Goal: Download file/media

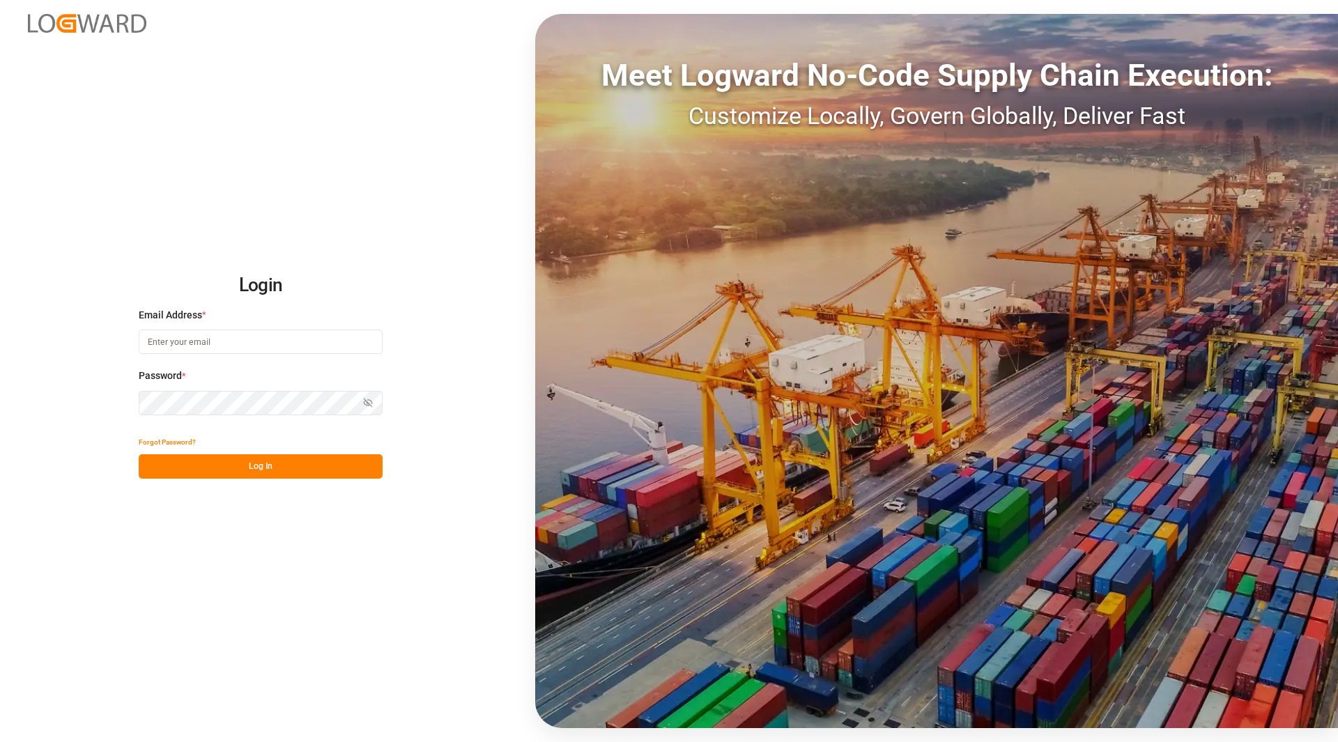
click at [205, 340] on input at bounding box center [261, 342] width 244 height 24
click at [179, 328] on div "Email Address * A Enter a valid email." at bounding box center [261, 338] width 244 height 61
click at [173, 337] on input "A" at bounding box center [261, 342] width 244 height 24
drag, startPoint x: 93, startPoint y: 348, endPoint x: 35, endPoint y: 354, distance: 58.1
click at [36, 354] on div "Login Email Address * A Enter a valid email. Password * Show password Password …" at bounding box center [669, 371] width 1338 height 742
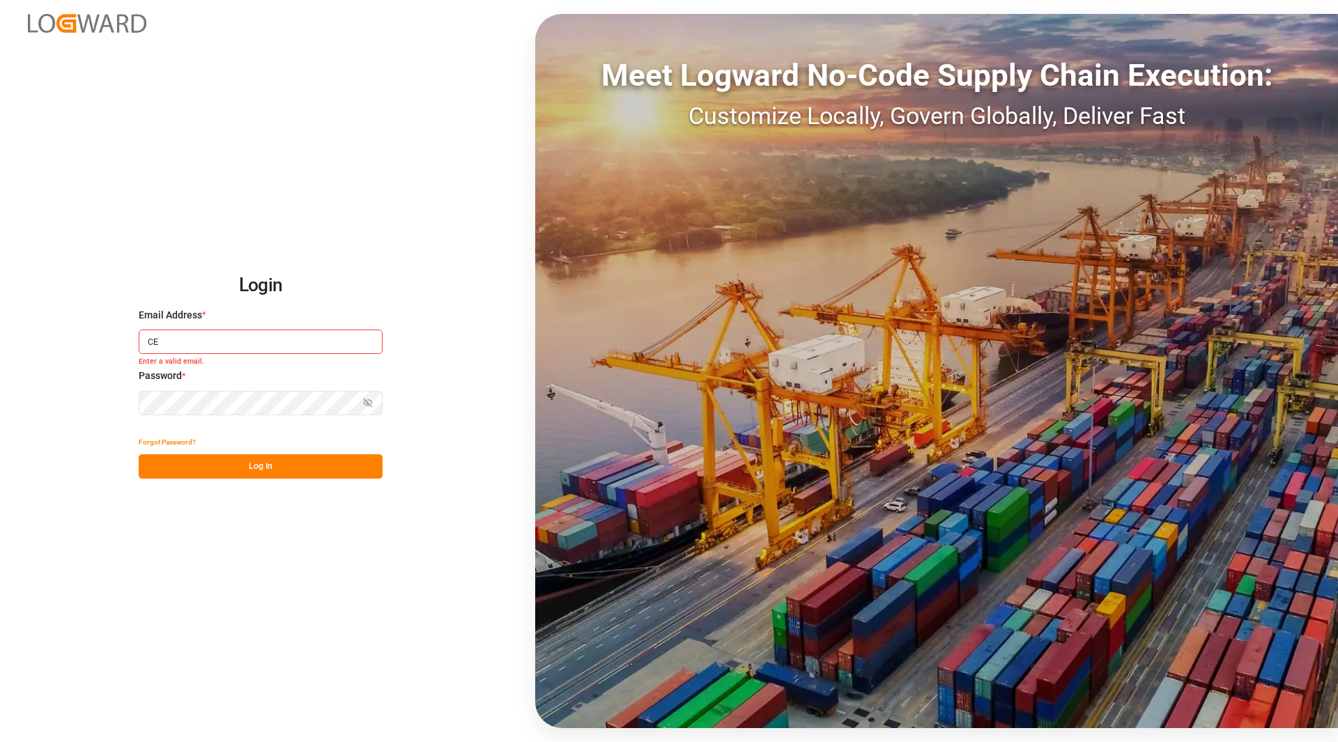
type input "C"
type input "[PERSON_NAME][EMAIL_ADDRESS][PERSON_NAME][DOMAIN_NAME]"
click at [312, 471] on button "Log In" at bounding box center [261, 466] width 244 height 24
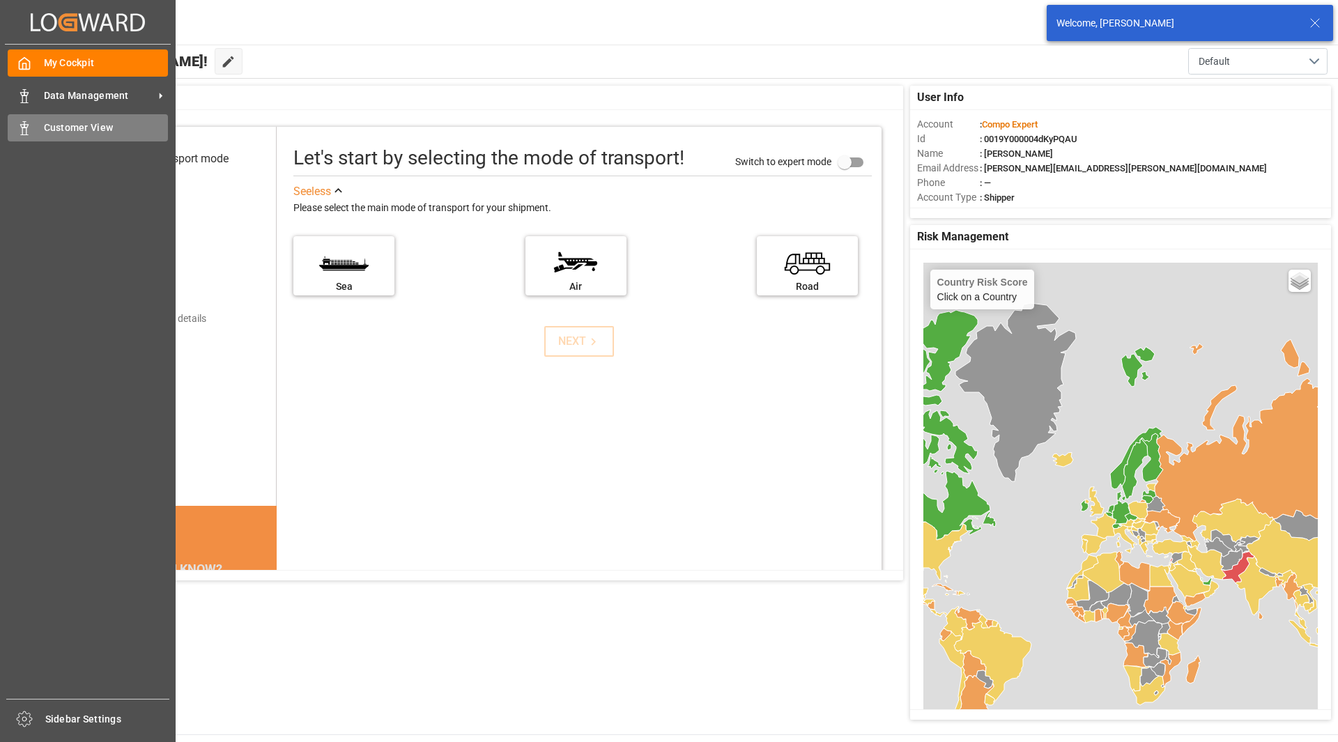
click at [21, 131] on icon at bounding box center [24, 128] width 14 height 14
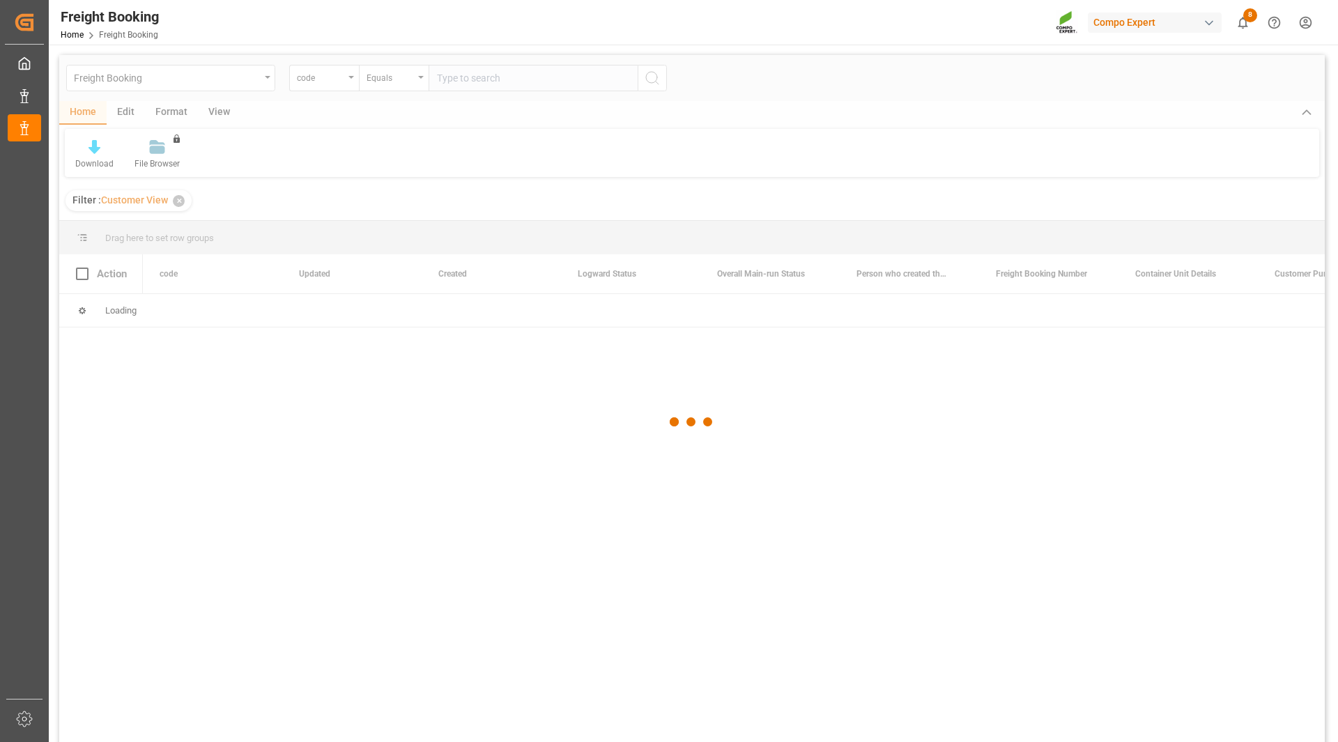
click at [92, 146] on div at bounding box center [692, 422] width 1266 height 734
click at [97, 155] on div at bounding box center [692, 422] width 1266 height 734
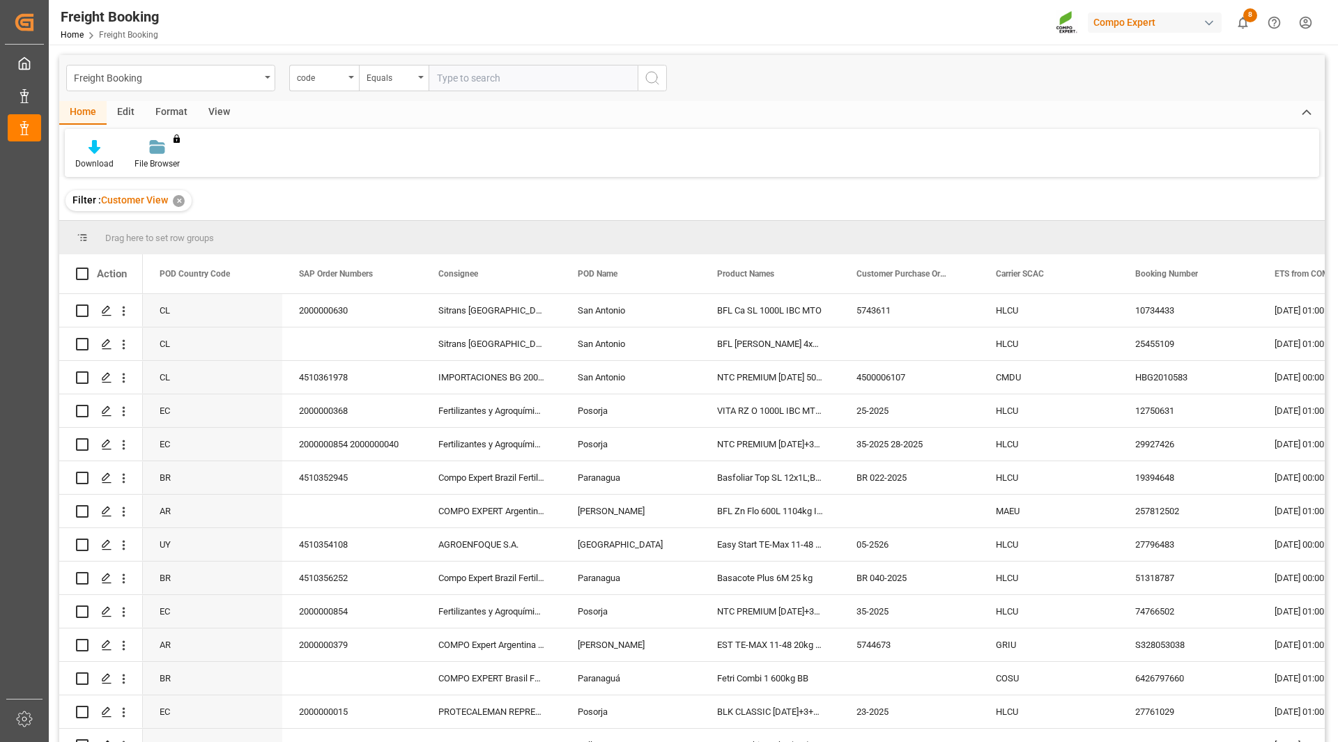
click at [97, 155] on div "Download" at bounding box center [94, 154] width 59 height 31
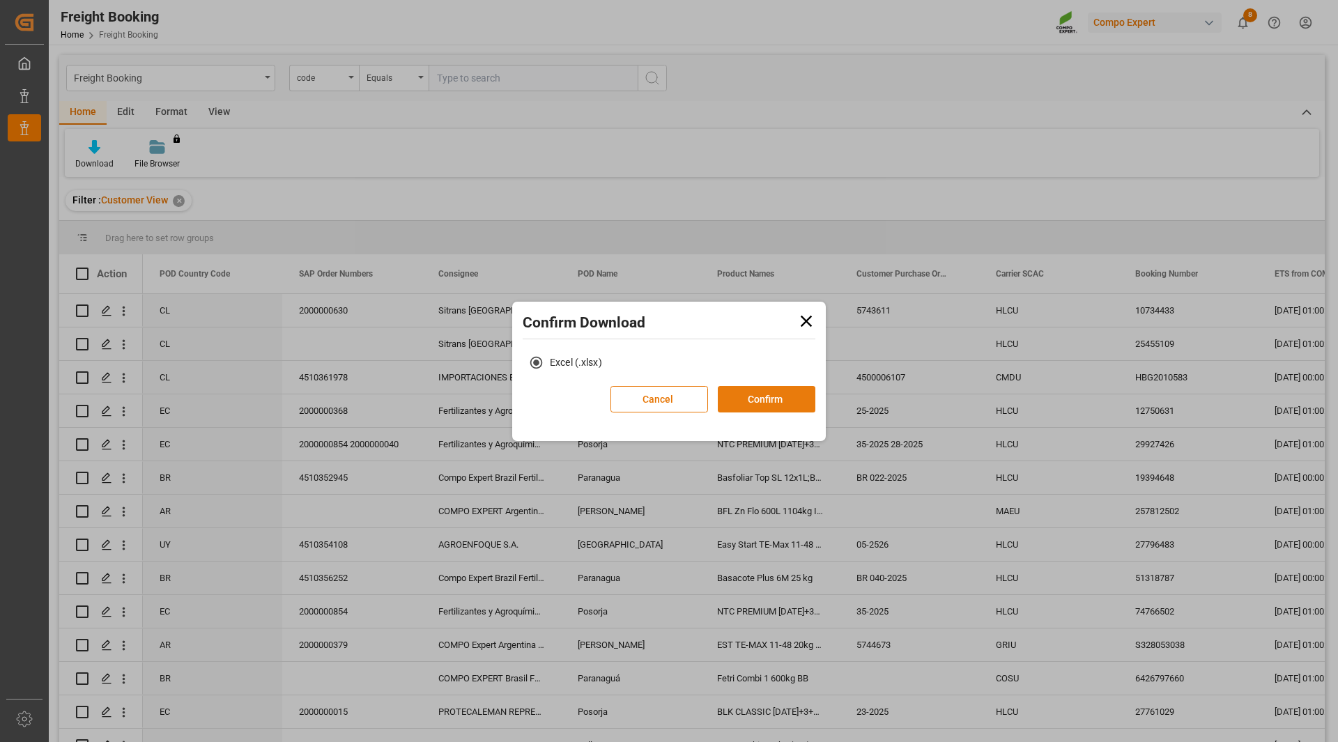
click at [765, 392] on button "Confirm" at bounding box center [767, 399] width 98 height 26
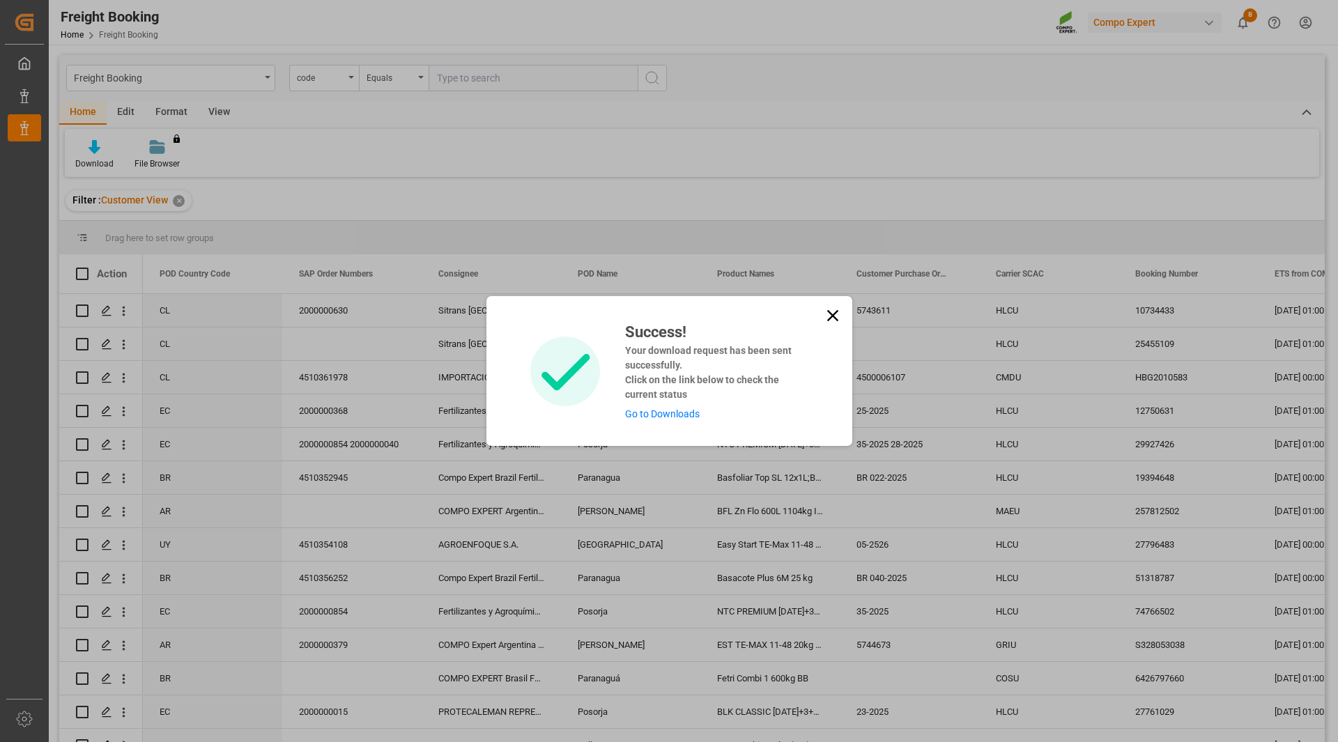
click at [691, 413] on link "Go to Downloads" at bounding box center [662, 413] width 75 height 11
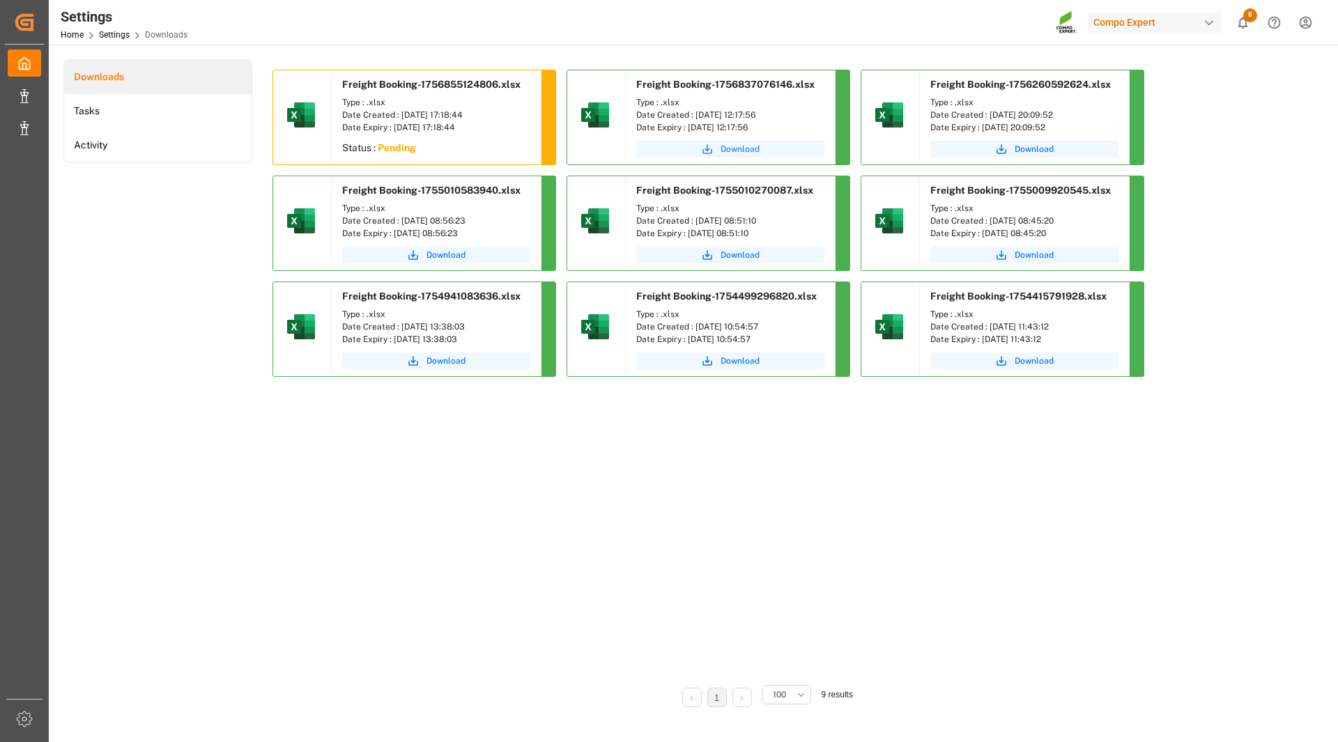
click at [714, 153] on icon "submit" at bounding box center [707, 149] width 13 height 13
click at [597, 107] on img at bounding box center [594, 114] width 33 height 33
click at [774, 84] on span "Freight Booking-1756837076146.xlsx" at bounding box center [725, 84] width 178 height 11
click at [464, 143] on span "Download" at bounding box center [446, 149] width 39 height 13
